Goal: Information Seeking & Learning: Learn about a topic

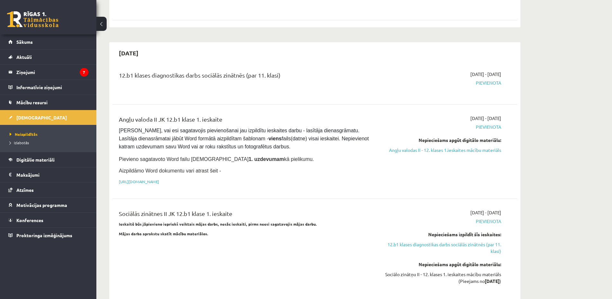
scroll to position [300, 0]
click at [482, 146] on link "Angļu valodas II - 12. klases 1.ieskaites mācību materiāls" at bounding box center [440, 149] width 121 height 7
click at [360, 92] on div "12.b1 klases diagnostikas darbs sociālās zinātnēs (par 11. klasi) [DATE] - [DAT…" at bounding box center [315, 185] width 405 height 243
click at [458, 146] on link "Angļu valodas II - 12. klases 1.ieskaites mācību materiāls" at bounding box center [440, 149] width 121 height 7
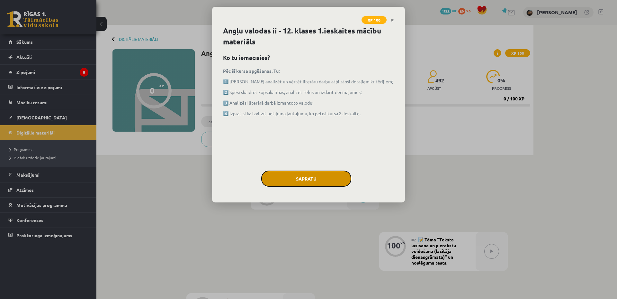
click at [301, 175] on button "Sapratu" at bounding box center [306, 178] width 90 height 16
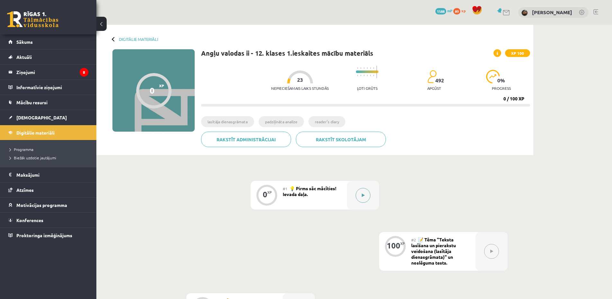
click at [365, 195] on icon at bounding box center [363, 195] width 3 height 4
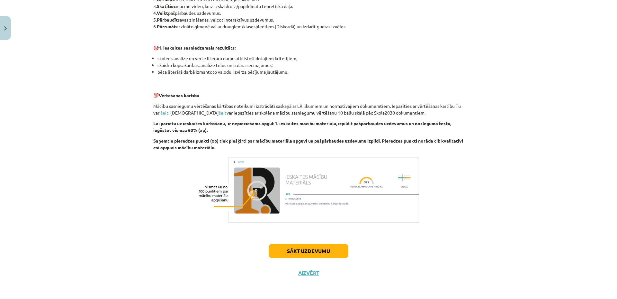
scroll to position [378, 0]
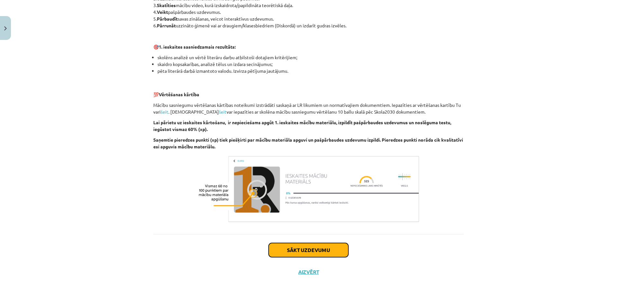
click at [317, 247] on button "Sākt uzdevumu" at bounding box center [309, 250] width 80 height 14
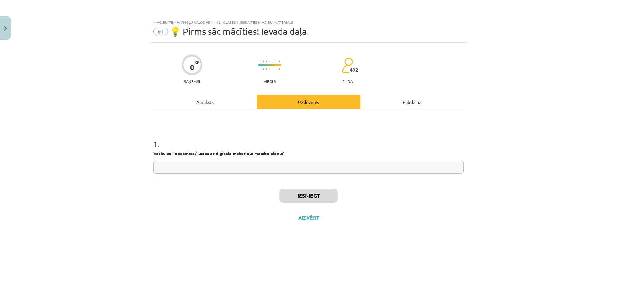
click at [176, 168] on input "text" at bounding box center [308, 166] width 311 height 13
type input "**"
click at [307, 192] on button "Iesniegt" at bounding box center [308, 195] width 59 height 14
click at [294, 220] on button "Nākamā nodarbība" at bounding box center [308, 221] width 63 height 15
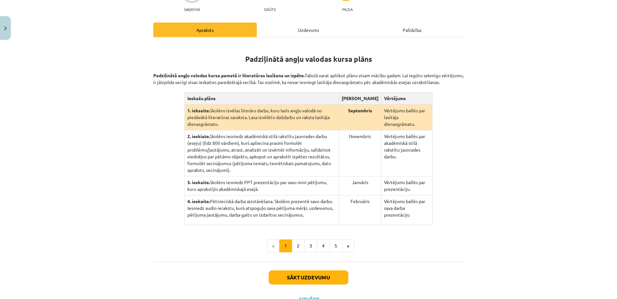
scroll to position [103, 0]
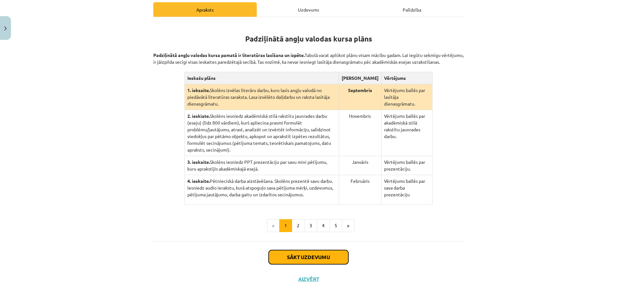
click at [319, 250] on button "Sākt uzdevumu" at bounding box center [309, 257] width 80 height 14
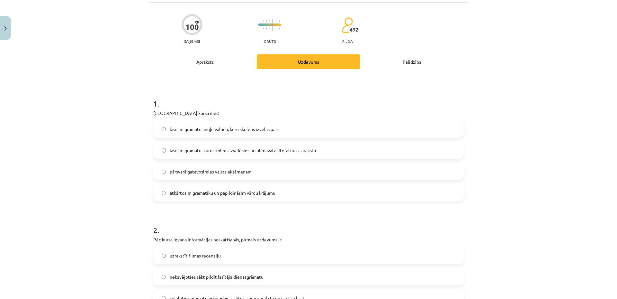
scroll to position [16, 0]
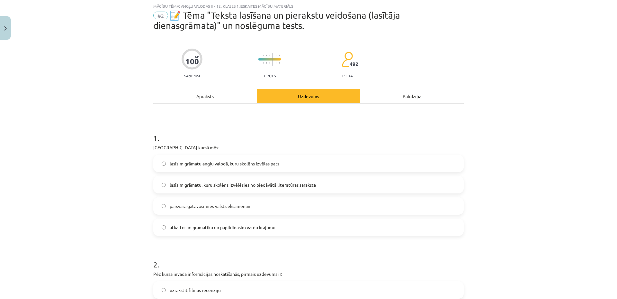
click at [200, 163] on span "lasīsim grāmatu angļu valodā, kuru skolēns izvēlas pats" at bounding box center [225, 163] width 110 height 7
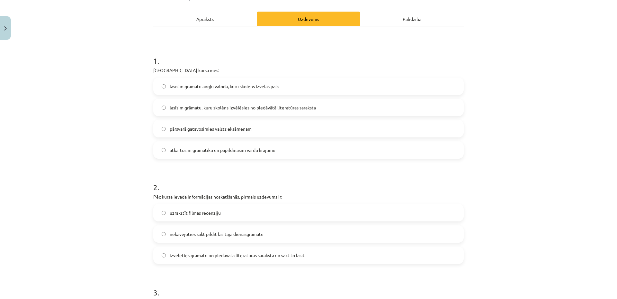
scroll to position [91, 0]
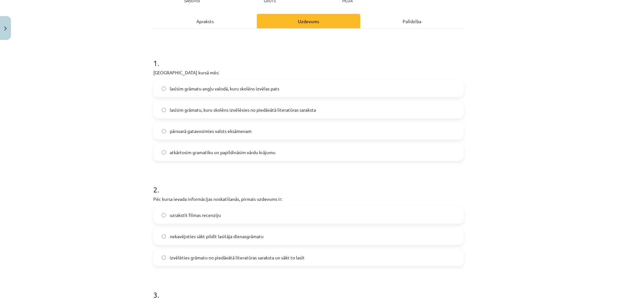
click at [184, 129] on span "pārsvarā gatavosimies valsts eksāmenam" at bounding box center [211, 131] width 82 height 7
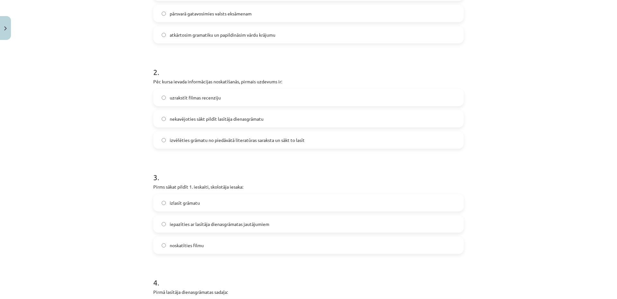
scroll to position [241, 0]
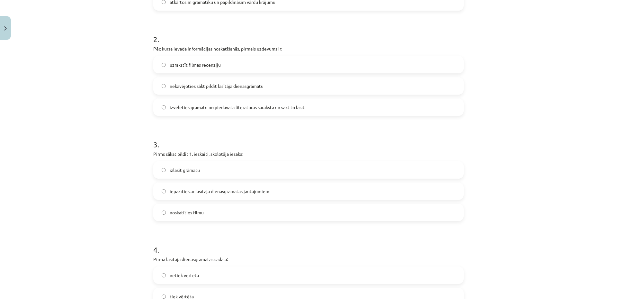
click at [208, 86] on span "nekavējoties sākt pildīt lasītāja dienasgrāmatu" at bounding box center [217, 86] width 94 height 7
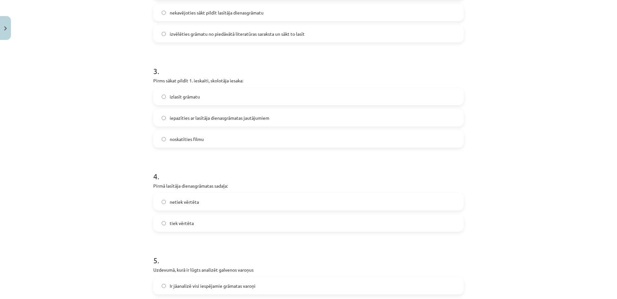
scroll to position [316, 0]
click at [269, 114] on label "iepazīties ar lasītāja dienasgrāmatas jautājumiem" at bounding box center [308, 116] width 309 height 16
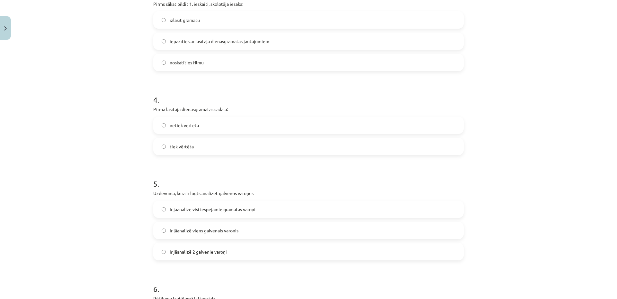
scroll to position [391, 0]
click at [203, 139] on label "tiek vērtēta" at bounding box center [308, 146] width 309 height 16
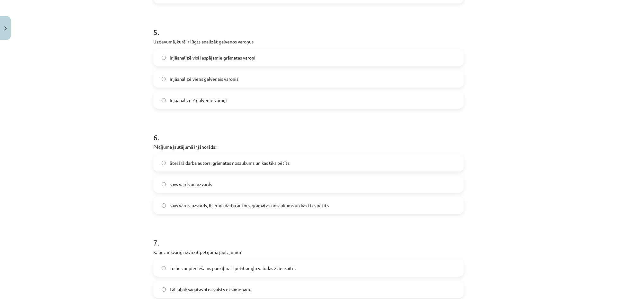
scroll to position [541, 0]
click at [216, 77] on span "Ir jāanalizē viens galvenais varonis" at bounding box center [204, 80] width 69 height 7
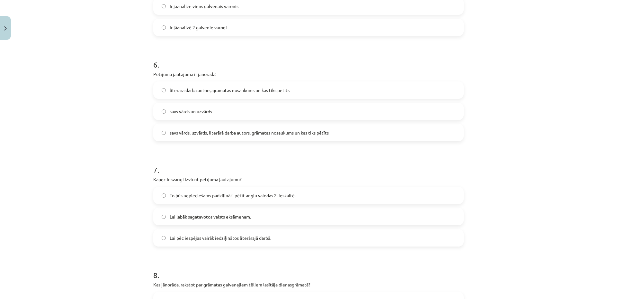
scroll to position [616, 0]
click at [197, 91] on span "literārā darba autors, grāmatas nosaukums un kas tiks pētīts" at bounding box center [230, 89] width 120 height 7
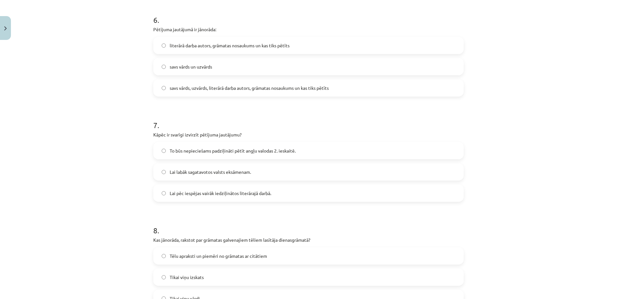
scroll to position [691, 0]
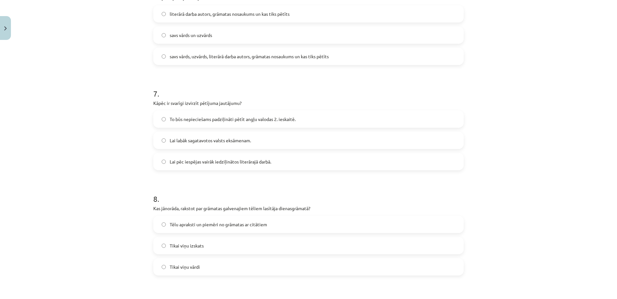
click at [196, 164] on span "Lai pēc iespējas vairāk iedziļinātos literārajā darbā." at bounding box center [221, 161] width 102 height 7
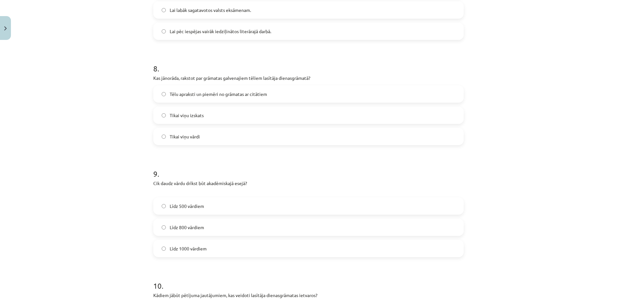
scroll to position [841, 0]
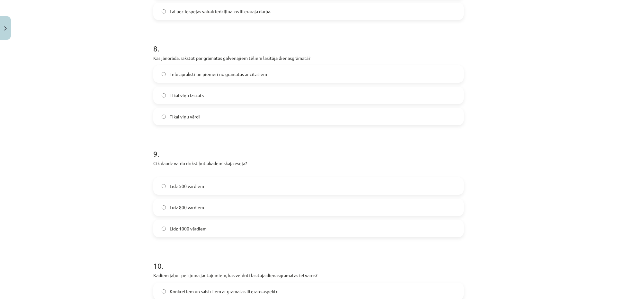
click at [192, 76] on span "Tēlu apraksti un piemēri no grāmatas ar citātiem" at bounding box center [218, 74] width 97 height 7
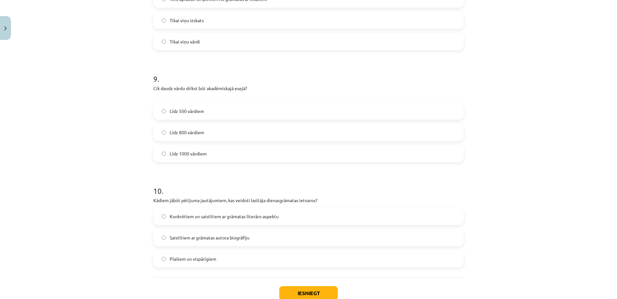
click at [200, 146] on label "Līdz 1000 vārdiem" at bounding box center [308, 153] width 309 height 16
click at [204, 131] on label "Līdz 800 vārdiem" at bounding box center [308, 132] width 309 height 16
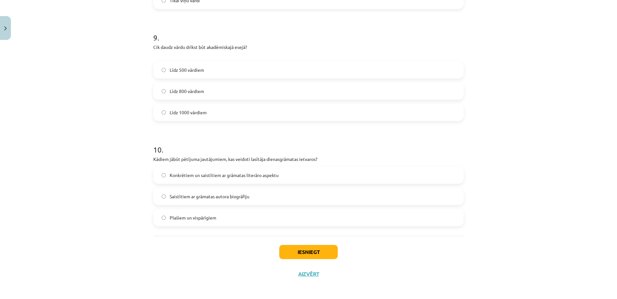
scroll to position [959, 0]
drag, startPoint x: 206, startPoint y: 165, endPoint x: 203, endPoint y: 169, distance: 5.3
click at [206, 165] on label "Konkrētiem un saistītiem ar grāmatas literāro aspektu" at bounding box center [308, 173] width 309 height 16
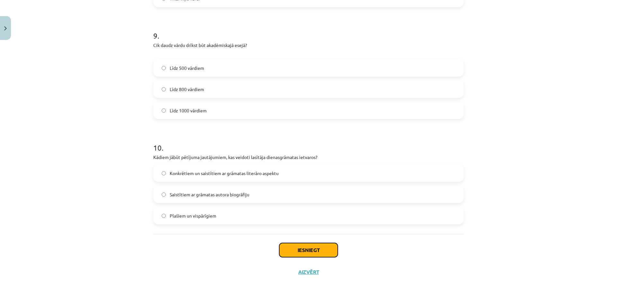
click at [295, 248] on button "Iesniegt" at bounding box center [308, 250] width 59 height 14
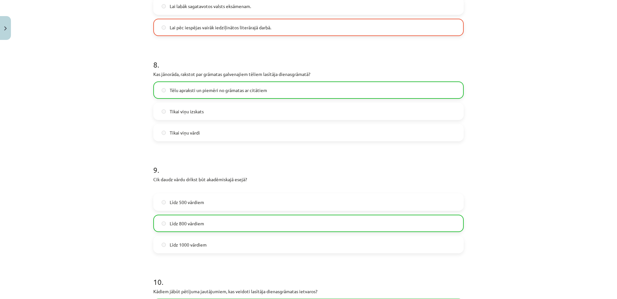
scroll to position [980, 0]
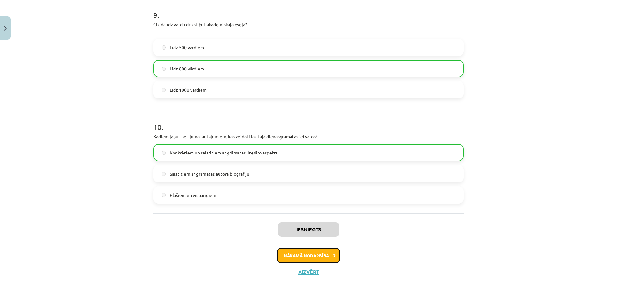
click at [327, 260] on button "Nākamā nodarbība" at bounding box center [308, 255] width 63 height 15
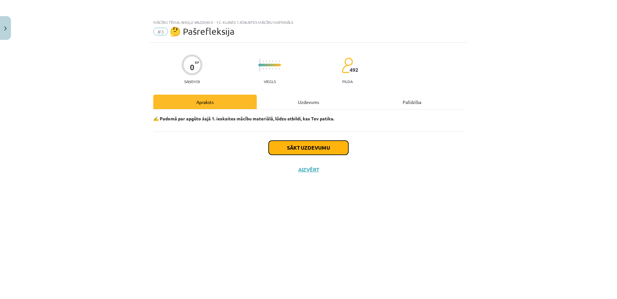
click at [318, 143] on button "Sākt uzdevumu" at bounding box center [309, 147] width 80 height 14
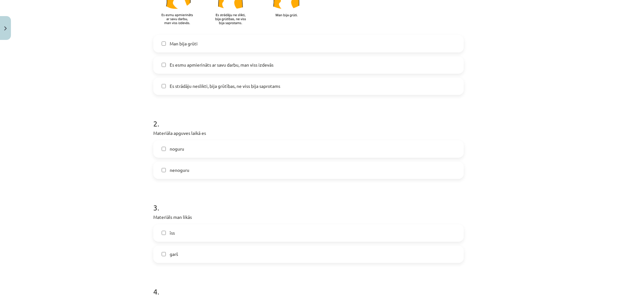
scroll to position [150, 0]
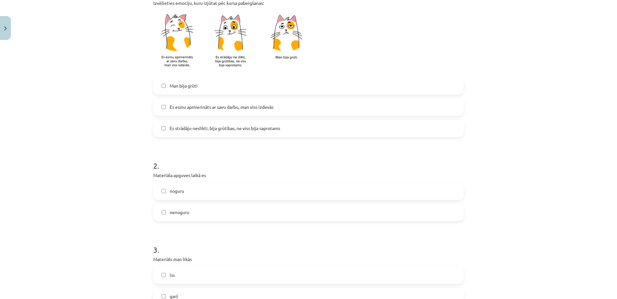
click at [194, 92] on label "Man bija grūti" at bounding box center [308, 86] width 309 height 16
click at [198, 106] on span "Es esmu apmierināts ar savu darbu, man viss izdevās" at bounding box center [222, 107] width 104 height 7
click at [201, 85] on label "Man bija grūti" at bounding box center [308, 86] width 309 height 16
click at [184, 194] on label "noguru" at bounding box center [308, 191] width 309 height 16
drag, startPoint x: 181, startPoint y: 207, endPoint x: 181, endPoint y: 189, distance: 18.6
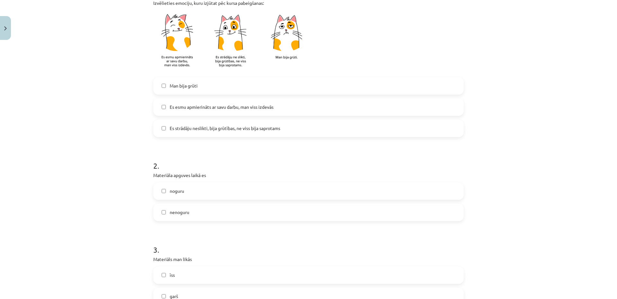
click at [181, 207] on label "nenoguru" at bounding box center [308, 212] width 309 height 16
click at [181, 188] on span "noguru" at bounding box center [177, 190] width 14 height 7
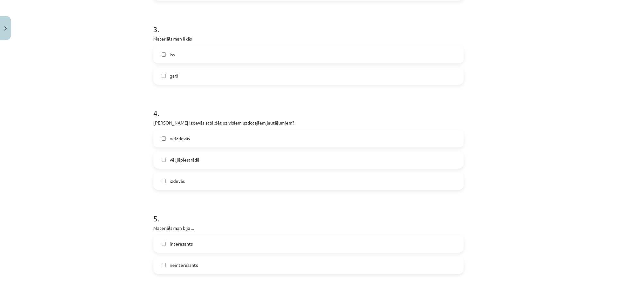
scroll to position [375, 0]
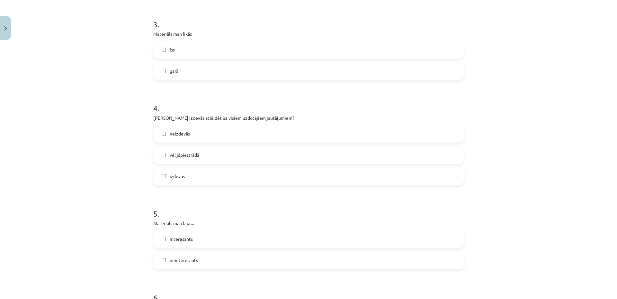
click at [182, 50] on label "īss" at bounding box center [308, 50] width 309 height 16
drag, startPoint x: 199, startPoint y: 136, endPoint x: 196, endPoint y: 136, distance: 3.2
click at [198, 136] on label "neizdevās" at bounding box center [308, 134] width 309 height 16
click at [196, 136] on label "neizdevās" at bounding box center [308, 134] width 309 height 16
click at [184, 162] on label "vēl jāpiestrādā" at bounding box center [308, 155] width 309 height 16
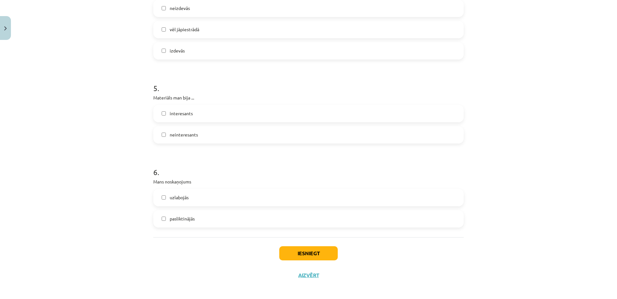
scroll to position [504, 0]
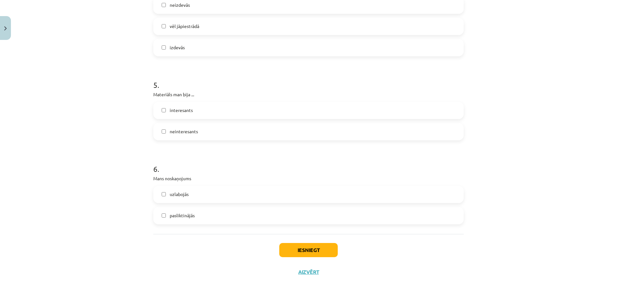
click at [189, 106] on label "interesants" at bounding box center [308, 110] width 309 height 16
click at [178, 214] on span "pasliktinājās" at bounding box center [182, 215] width 25 height 7
click at [309, 248] on button "Iesniegt" at bounding box center [308, 250] width 59 height 14
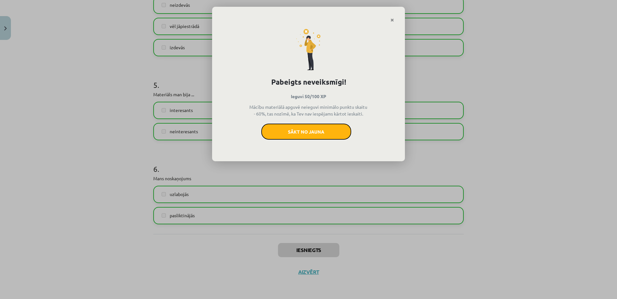
drag, startPoint x: 326, startPoint y: 131, endPoint x: 356, endPoint y: 23, distance: 111.8
click at [323, 130] on button "Sākt no jauna" at bounding box center [306, 131] width 90 height 16
drag, startPoint x: 267, startPoint y: 212, endPoint x: 267, endPoint y: 205, distance: 6.4
click at [267, 210] on div "Pabeigts neveiksmīgi! Ieguvi 50/100 XP Mācību materiālā apguvē neieguvi minimāl…" at bounding box center [308, 149] width 617 height 299
click at [320, 116] on p "Mācību materiālā apguvē neieguvi minimālo punktu skaitu - 60%, tas nozīmē, ka T…" at bounding box center [309, 111] width 120 height 14
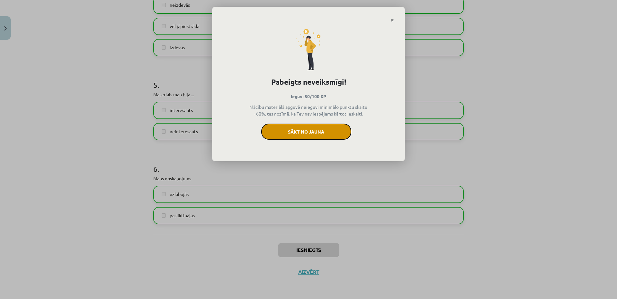
click at [323, 125] on button "Sākt no jauna" at bounding box center [306, 131] width 90 height 16
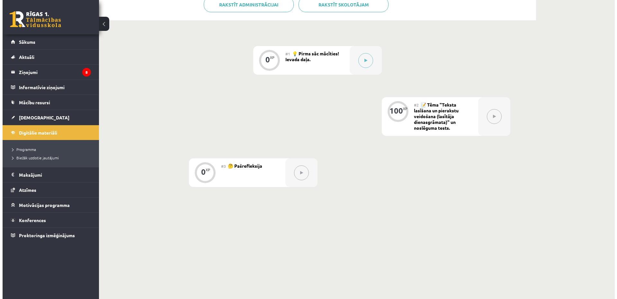
scroll to position [135, 0]
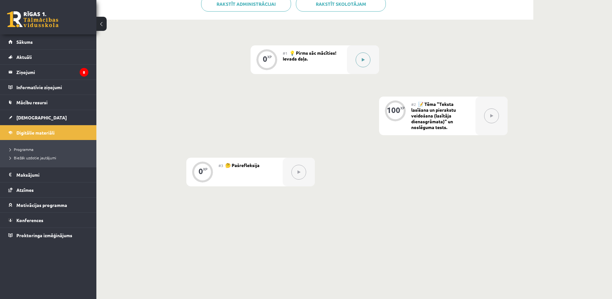
click at [364, 61] on button at bounding box center [363, 59] width 15 height 15
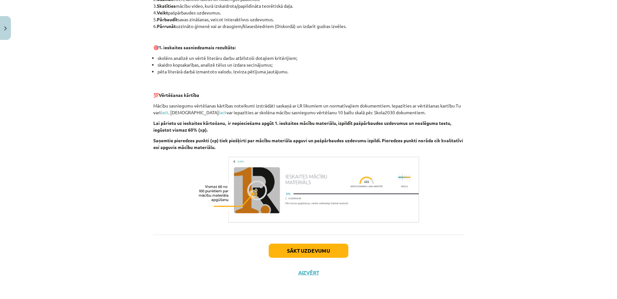
scroll to position [378, 0]
click at [315, 250] on button "Sākt uzdevumu" at bounding box center [309, 250] width 80 height 14
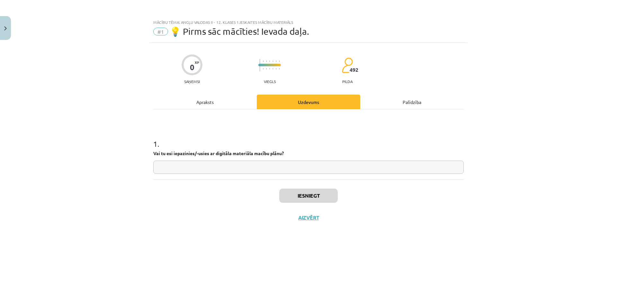
scroll to position [0, 0]
click at [223, 170] on input "text" at bounding box center [308, 166] width 311 height 13
type input "**"
click at [318, 201] on button "Iesniegt" at bounding box center [308, 195] width 59 height 14
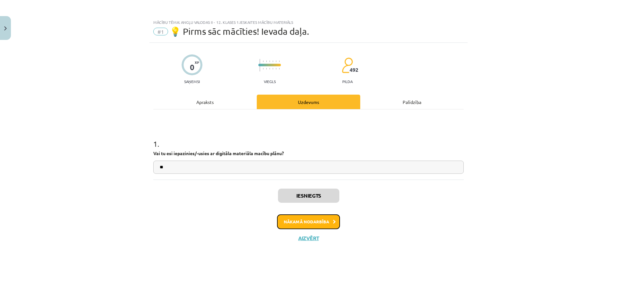
click at [299, 222] on button "Nākamā nodarbība" at bounding box center [308, 221] width 63 height 15
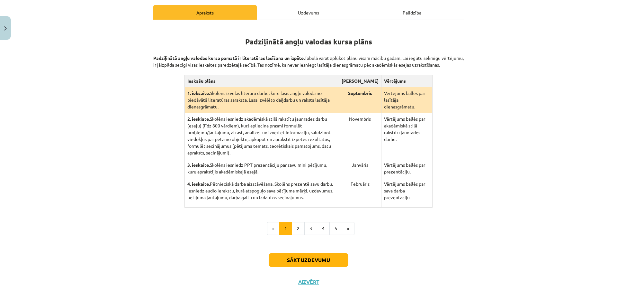
scroll to position [103, 0]
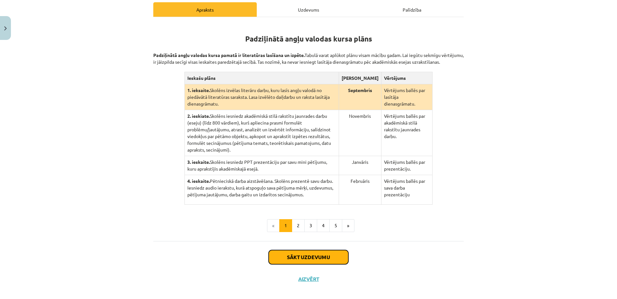
click at [291, 250] on button "Sākt uzdevumu" at bounding box center [309, 257] width 80 height 14
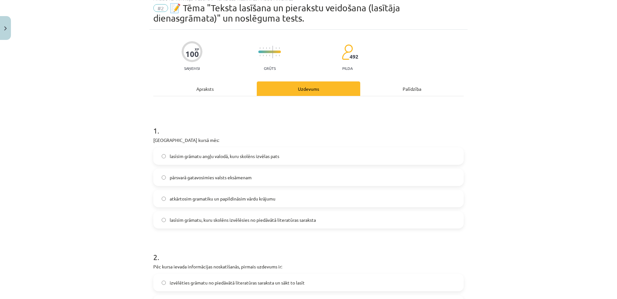
scroll to position [16, 0]
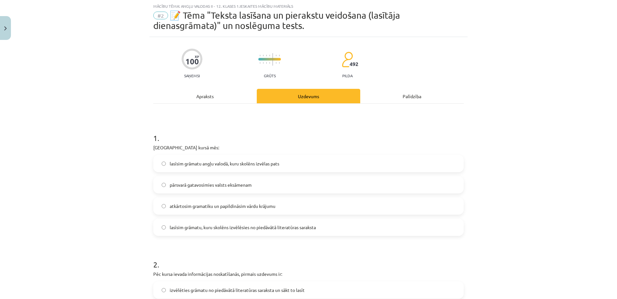
click at [192, 229] on span "lasīsim grāmatu, kuru skolēns izvēlēsies no piedāvātā literatūras saraksta" at bounding box center [243, 227] width 146 height 7
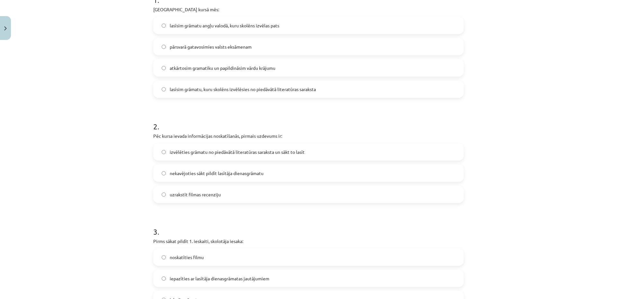
scroll to position [166, 0]
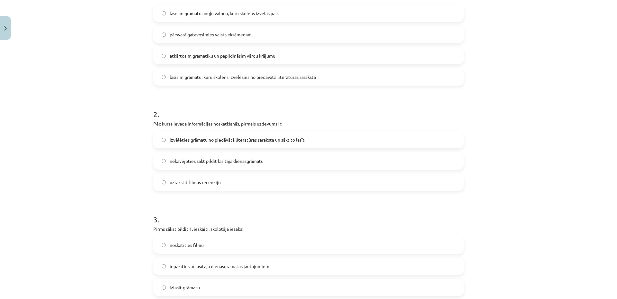
click at [211, 142] on span "izvēlēties grāmatu no piedāvātā literatūras saraksta un sākt to lasīt" at bounding box center [237, 139] width 135 height 7
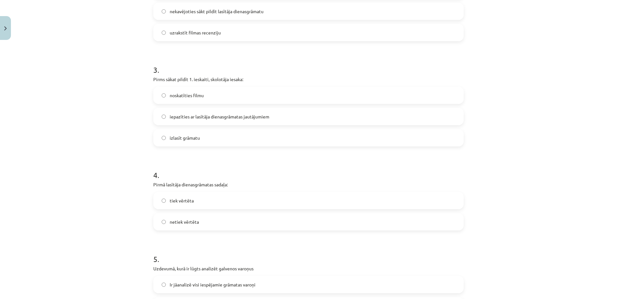
scroll to position [316, 0]
click at [240, 117] on span "iepazīties ar lasītāja dienasgrāmatas jautājumiem" at bounding box center [220, 116] width 100 height 7
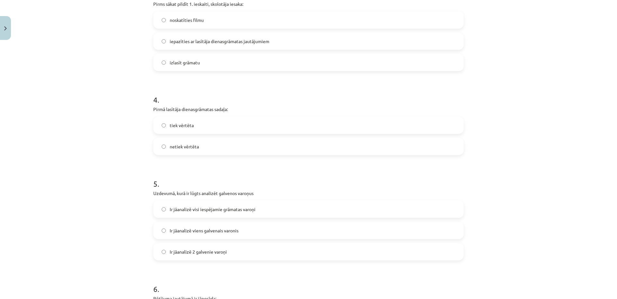
scroll to position [391, 0]
click at [195, 58] on label "izlasīt grāmatu" at bounding box center [308, 62] width 309 height 16
click at [193, 121] on label "tiek vērtēta" at bounding box center [308, 125] width 309 height 16
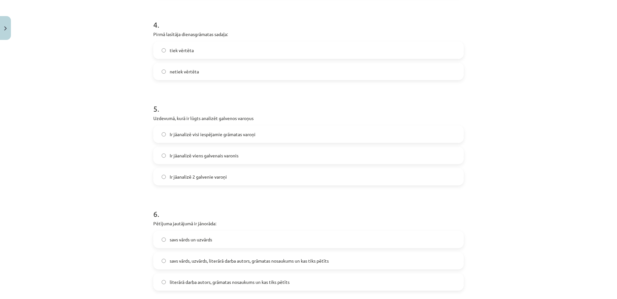
scroll to position [466, 0]
click at [205, 154] on span "Ir jāanalizē viens galvenais varonis" at bounding box center [204, 155] width 69 height 7
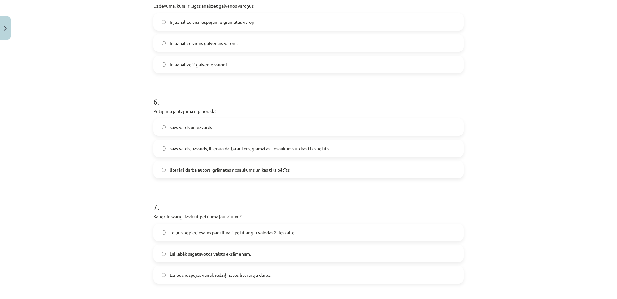
scroll to position [616, 0]
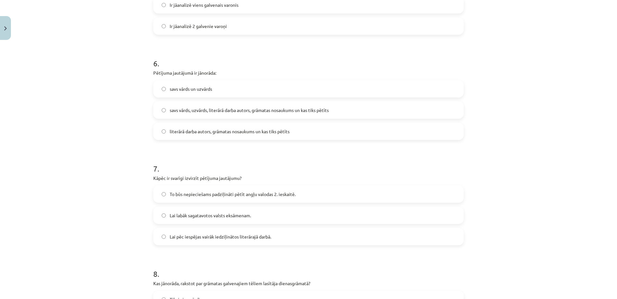
click at [195, 110] on span "savs vārds, uzvārds, literārā darba autors, grāmatas nosaukums un kas tiks pētī…" at bounding box center [249, 110] width 159 height 7
click at [189, 124] on label "literārā darba autors, grāmatas nosaukums un kas tiks pētīts" at bounding box center [308, 131] width 309 height 16
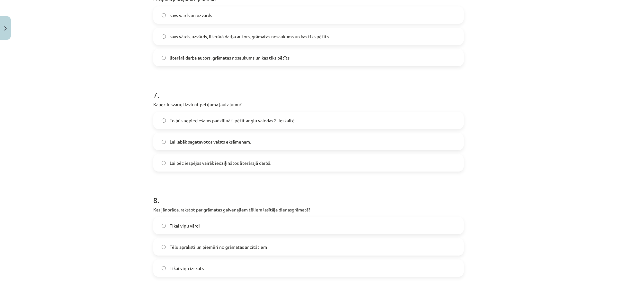
scroll to position [691, 0]
click at [173, 122] on span "To būs nepieciešams padziļināti pētīt angļu valodas 2. ieskaitē." at bounding box center [233, 119] width 126 height 7
click at [175, 143] on span "Lai labāk sagatavotos valsts eksāmenam." at bounding box center [210, 140] width 81 height 7
click at [172, 160] on span "Lai pēc iespējas vairāk iedziļinātos literārajā darbā." at bounding box center [221, 161] width 102 height 7
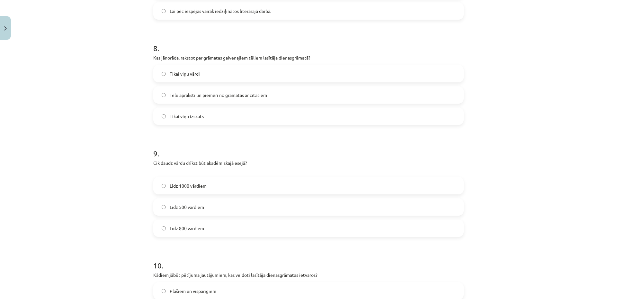
scroll to position [841, 0]
click at [182, 206] on span "Līdz 500 vārdiem" at bounding box center [187, 207] width 34 height 7
click at [214, 97] on span "Tēlu apraksti un piemēri no grāmatas ar citātiem" at bounding box center [218, 95] width 97 height 7
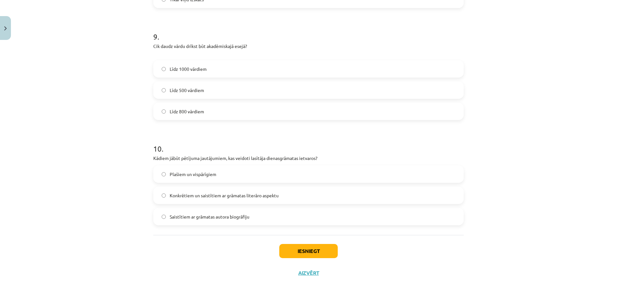
scroll to position [959, 0]
click at [245, 191] on span "Konkrētiem un saistītiem ar grāmatas literāro aspektu" at bounding box center [224, 194] width 109 height 7
click at [289, 243] on button "Iesniegt" at bounding box center [308, 250] width 59 height 14
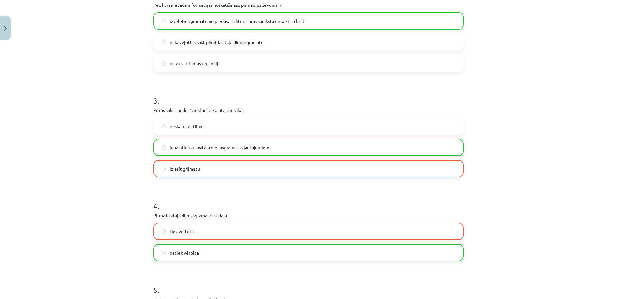
scroll to position [284, 0]
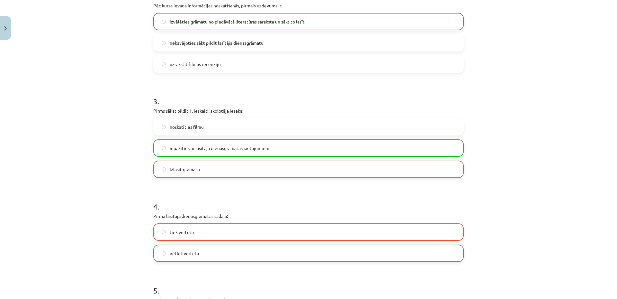
click at [233, 149] on span "iepazīties ar lasītāja dienasgrāmatas jautājumiem" at bounding box center [220, 148] width 100 height 7
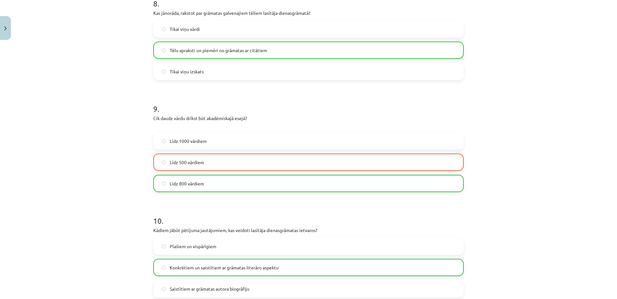
scroll to position [980, 0]
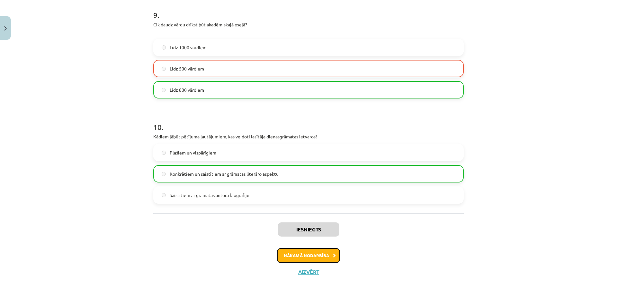
click at [294, 252] on button "Nākamā nodarbība" at bounding box center [308, 255] width 63 height 15
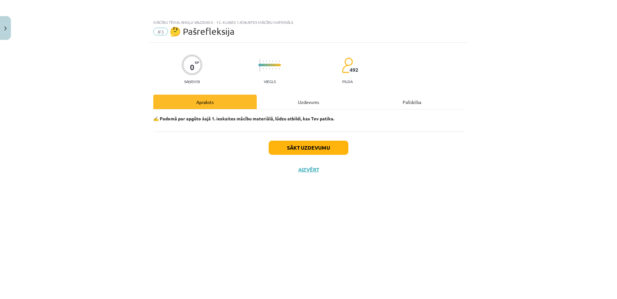
click at [304, 140] on div "Sākt uzdevumu Aizvērt" at bounding box center [308, 153] width 311 height 45
click at [309, 150] on button "Sākt uzdevumu" at bounding box center [309, 147] width 80 height 14
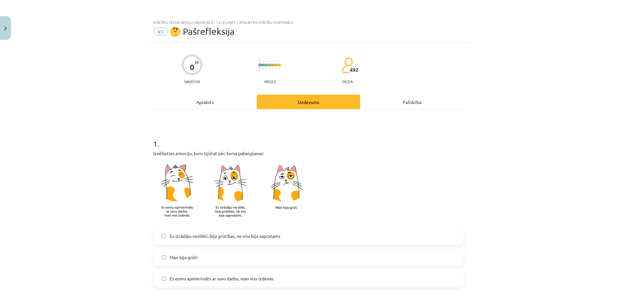
click at [222, 229] on label "Es strādāju neslikti, bija grūtības, ne viss bija saprotams" at bounding box center [308, 236] width 309 height 16
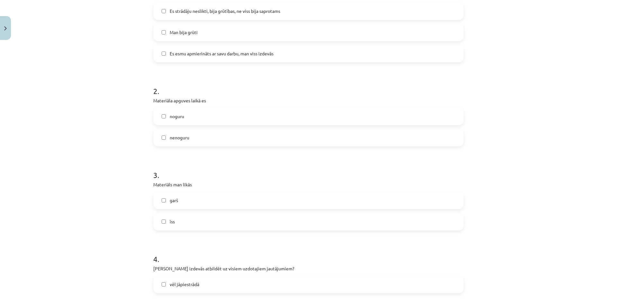
scroll to position [225, 0]
click at [230, 124] on div "noguru" at bounding box center [308, 115] width 311 height 17
click at [233, 131] on label "nenoguru" at bounding box center [308, 137] width 309 height 16
click at [224, 217] on label "īss" at bounding box center [308, 221] width 309 height 16
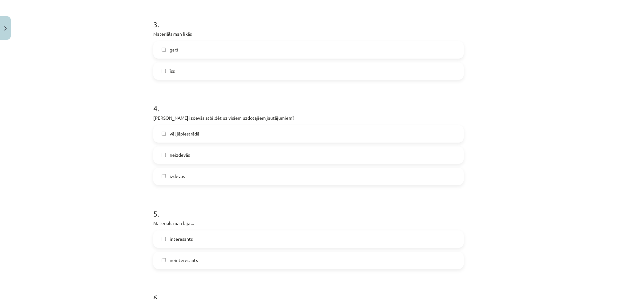
click at [216, 170] on label "izdevās" at bounding box center [308, 176] width 309 height 16
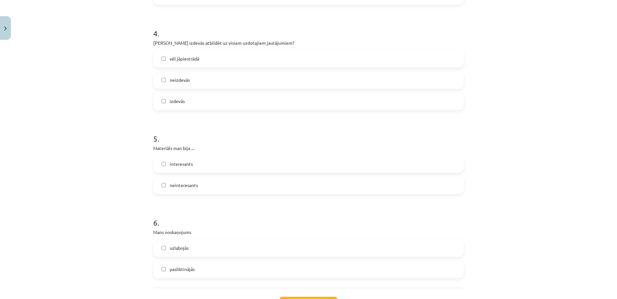
click at [202, 164] on label "interesants" at bounding box center [308, 164] width 309 height 16
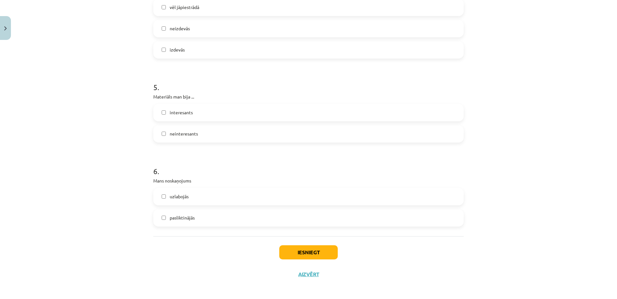
scroll to position [504, 0]
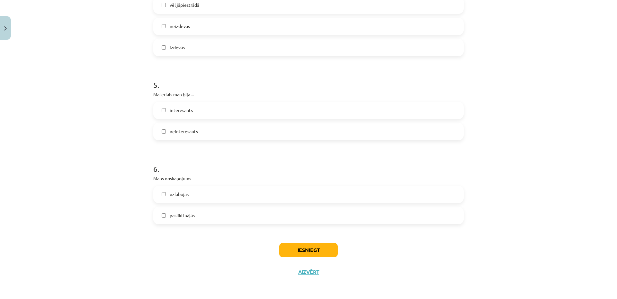
click at [192, 185] on div "uzlabojās" at bounding box center [308, 193] width 311 height 17
click at [306, 197] on label "uzlabojās" at bounding box center [308, 194] width 309 height 16
click at [318, 248] on button "Iesniegt" at bounding box center [308, 250] width 59 height 14
